Goal: Transaction & Acquisition: Download file/media

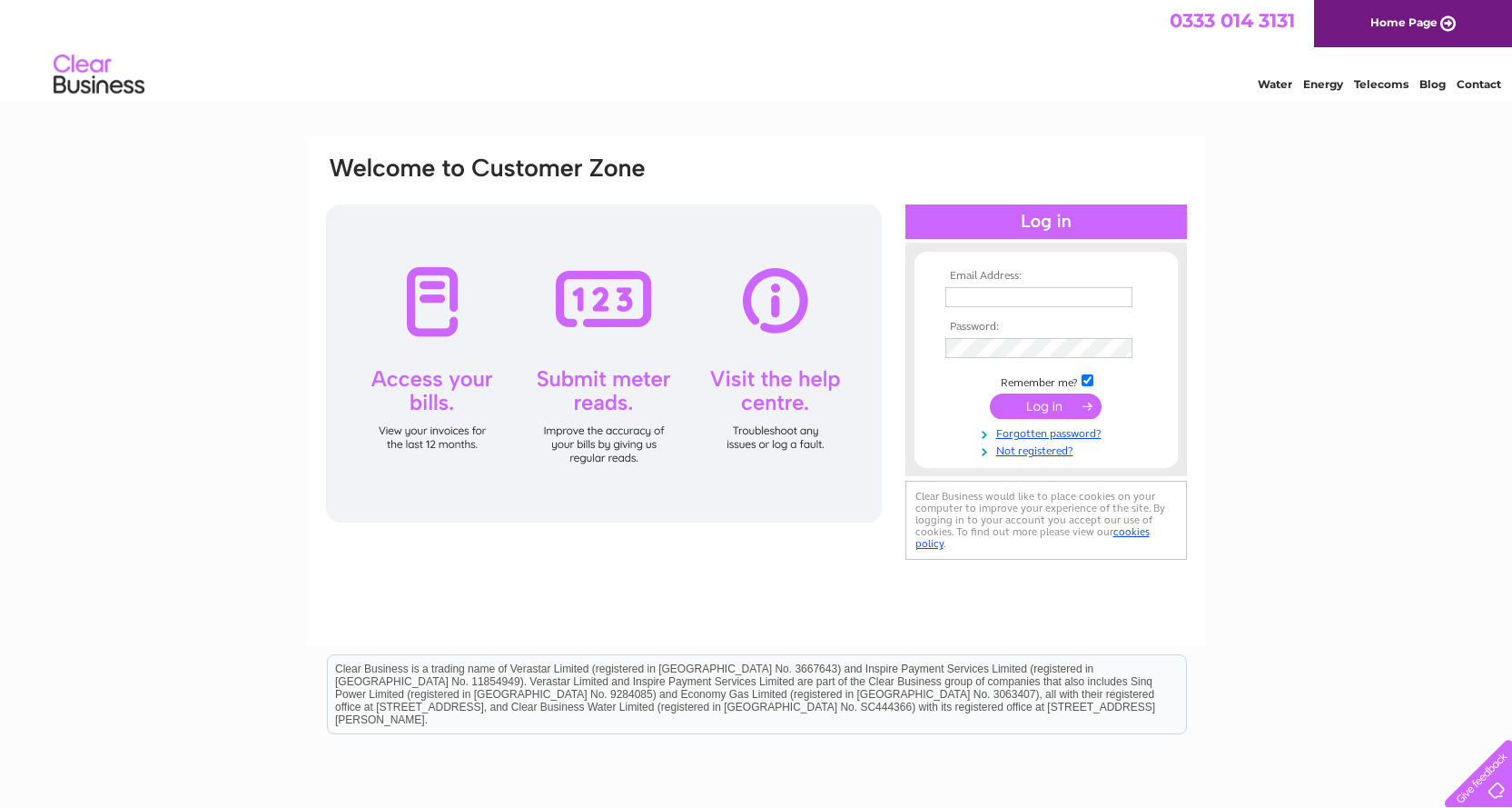
type input "keith.towsey@gmail.com"
click at [1054, 406] on input "submit" at bounding box center [1046, 406] width 112 height 26
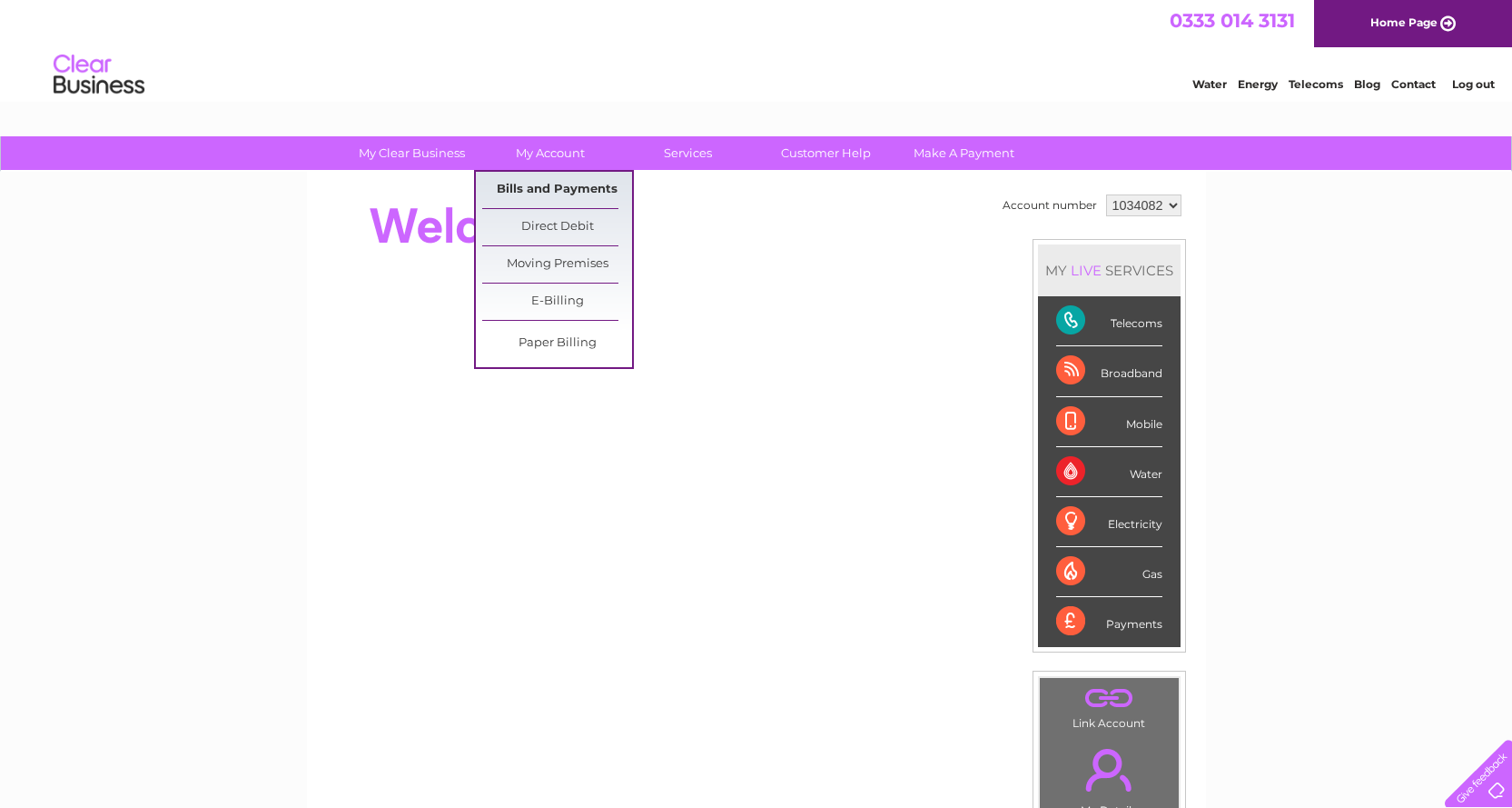
click at [556, 188] on link "Bills and Payments" at bounding box center [557, 190] width 150 height 36
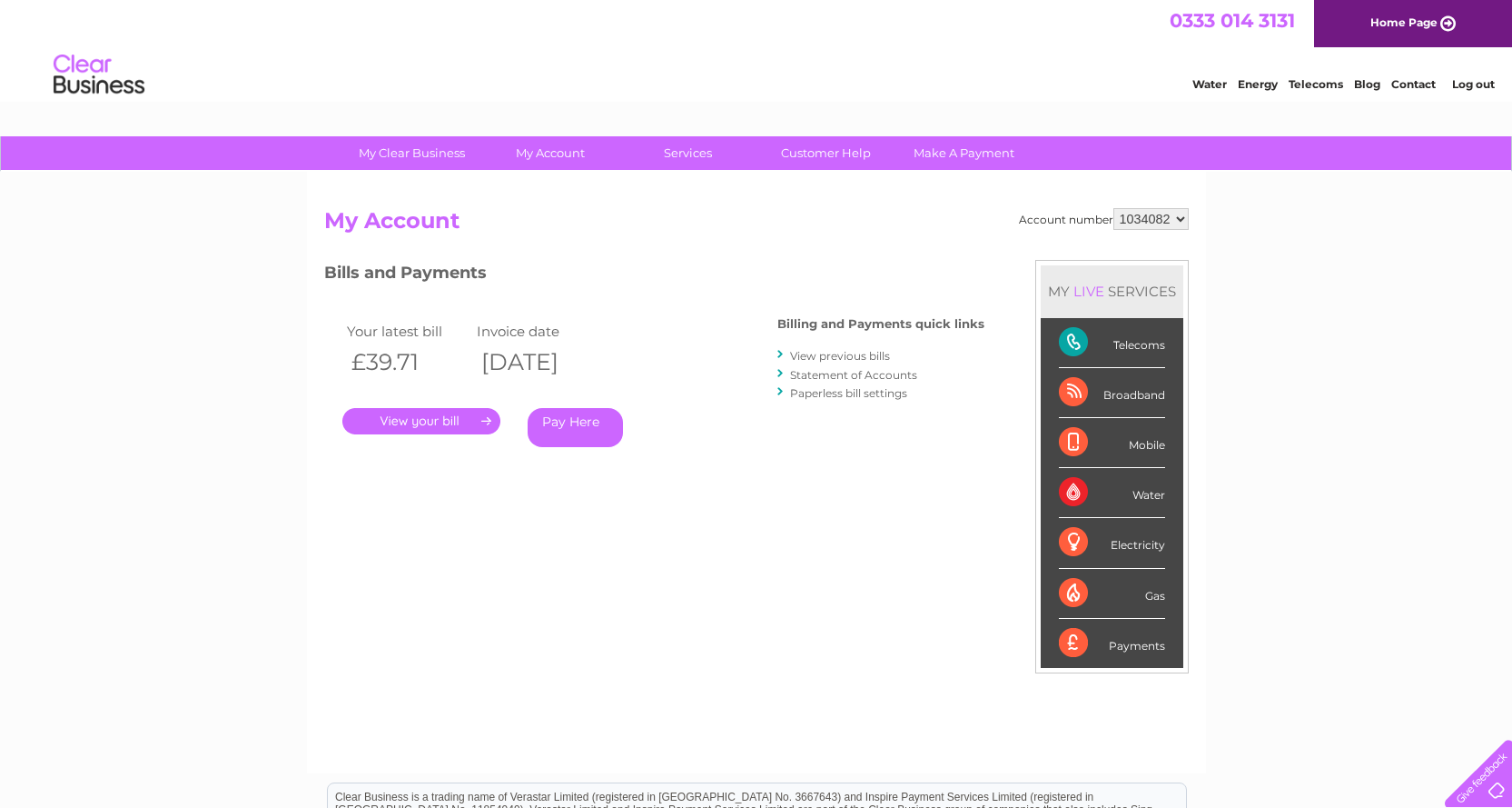
click at [405, 418] on link "." at bounding box center [421, 421] width 158 height 27
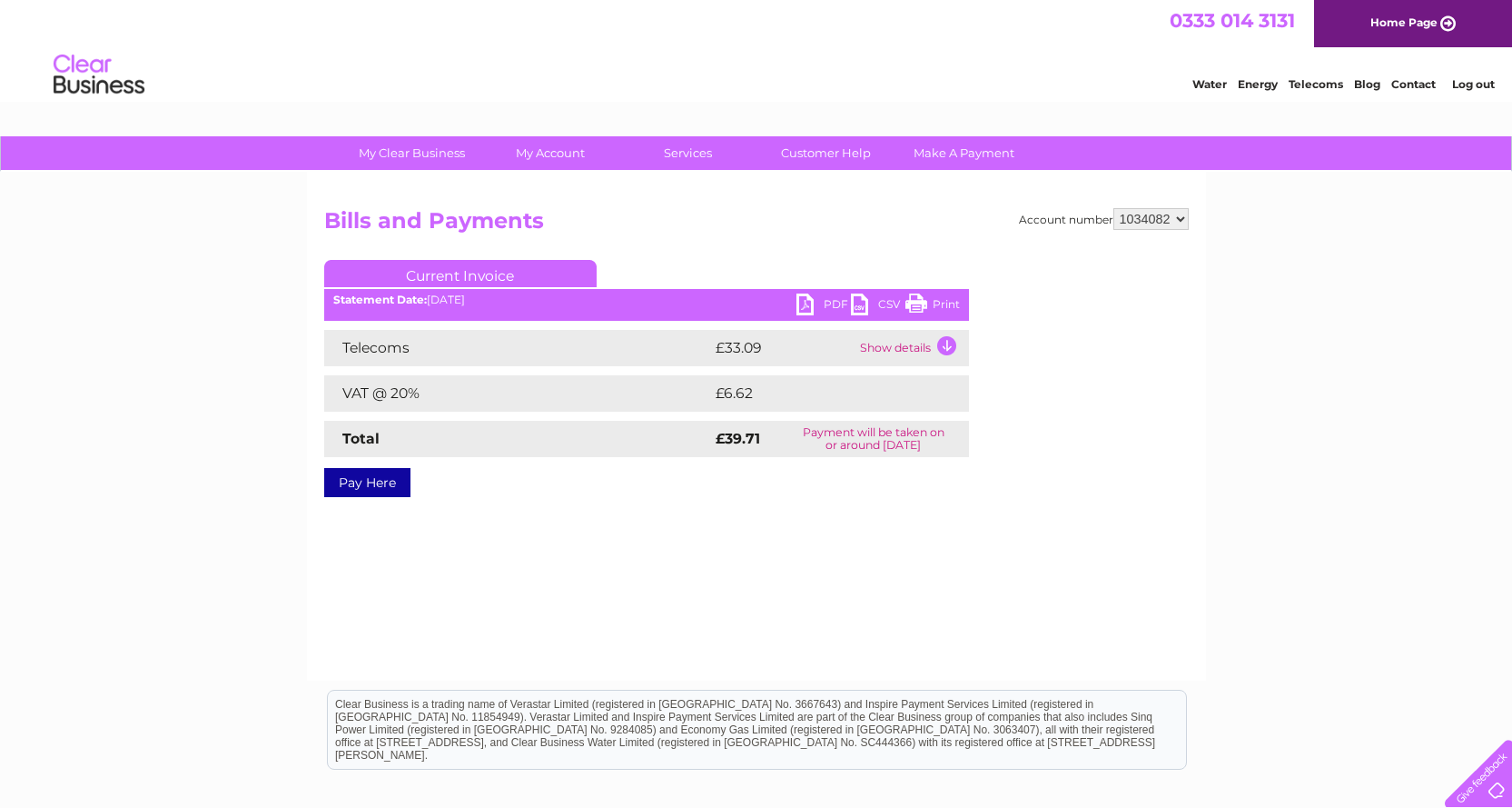
click at [858, 302] on link "CSV" at bounding box center [878, 307] width 55 height 27
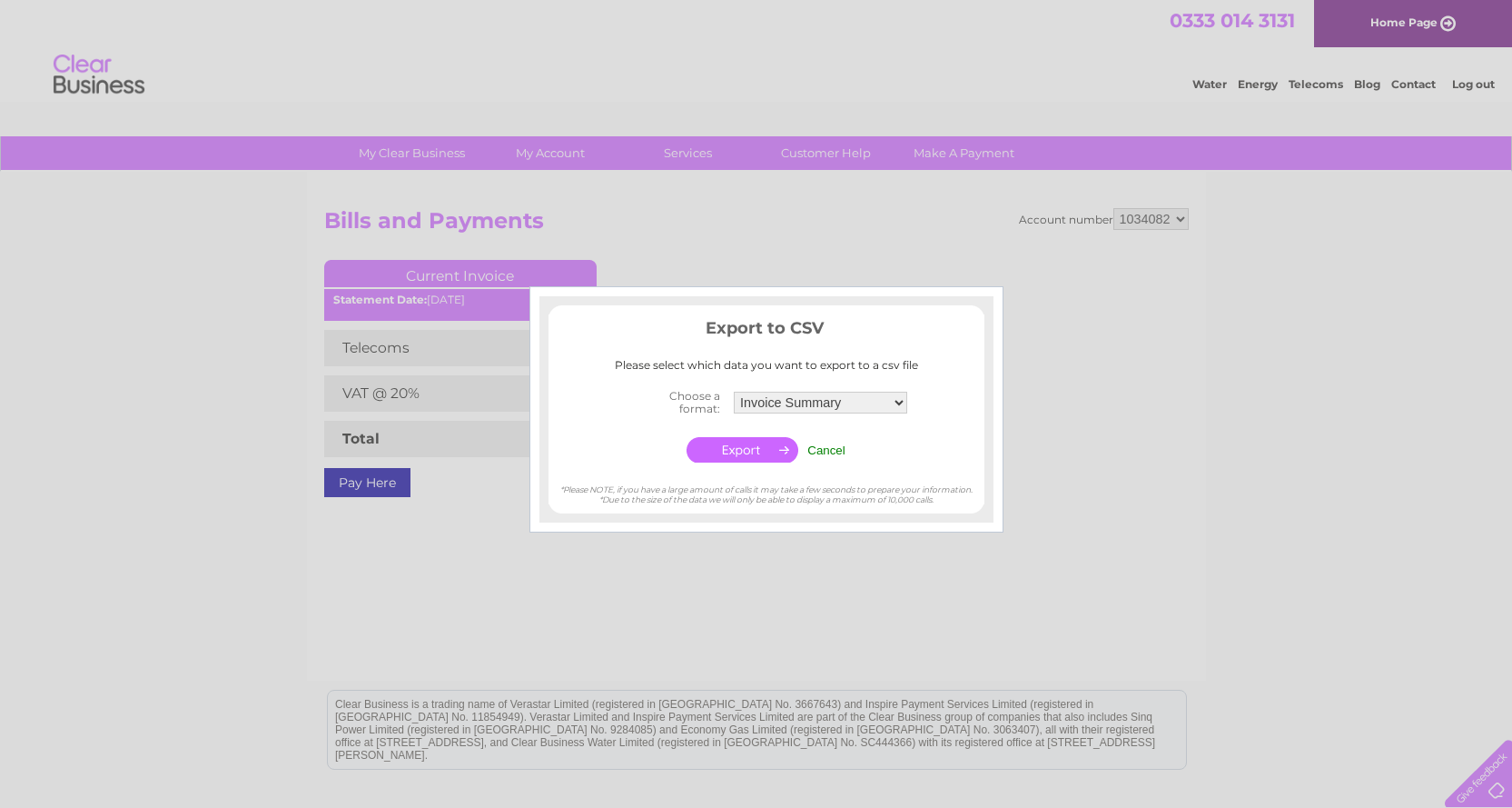
click at [810, 455] on input "Cancel" at bounding box center [827, 450] width 38 height 13
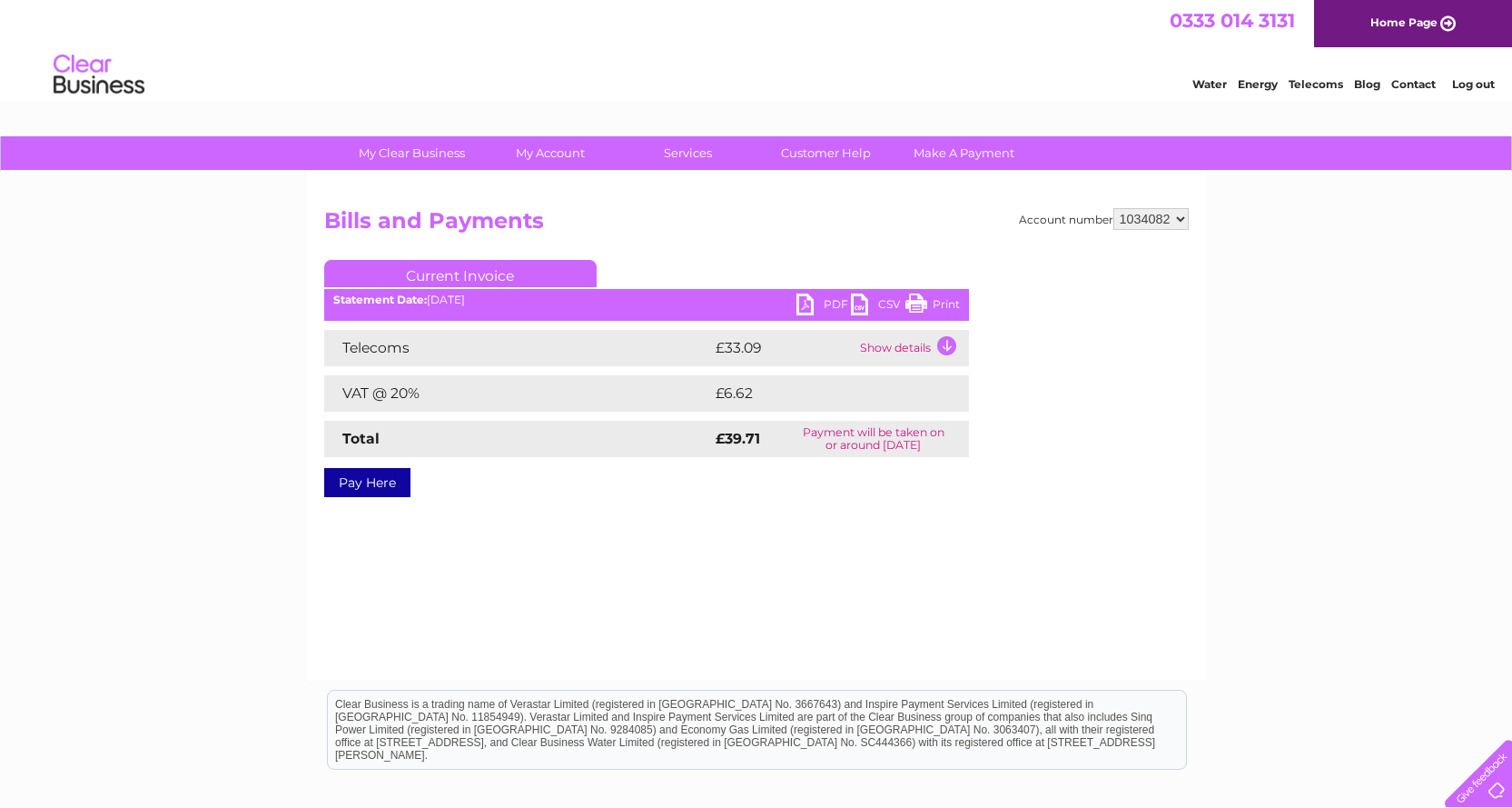
click at [805, 304] on link "PDF" at bounding box center [823, 307] width 55 height 27
